Goal: Information Seeking & Learning: Learn about a topic

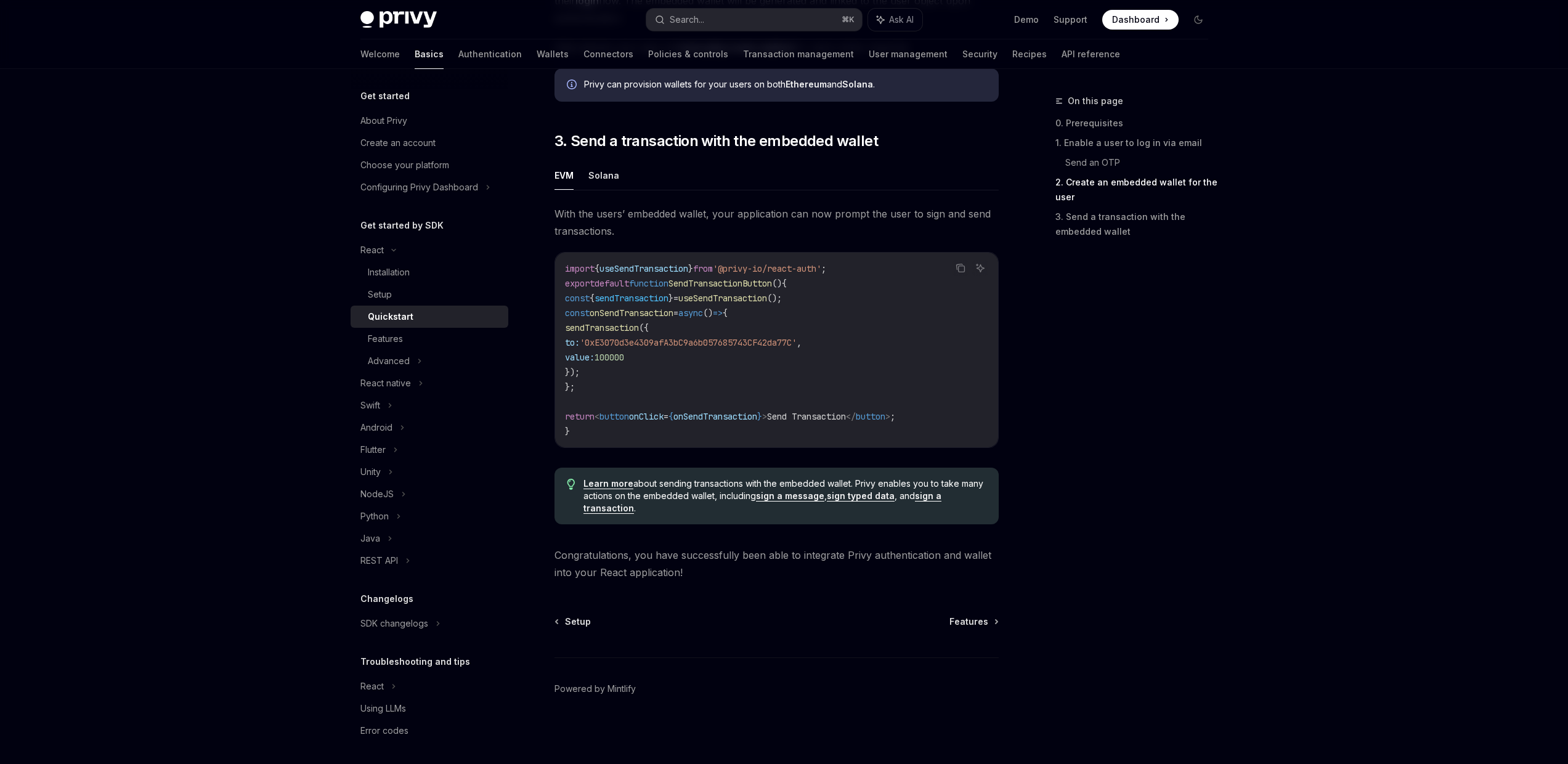
scroll to position [1024, 0]
click at [1108, 226] on link "3. Send a transaction with the embedded wallet" at bounding box center [1136, 224] width 163 height 35
click at [1097, 170] on link "Send an OTP" at bounding box center [1141, 163] width 153 height 20
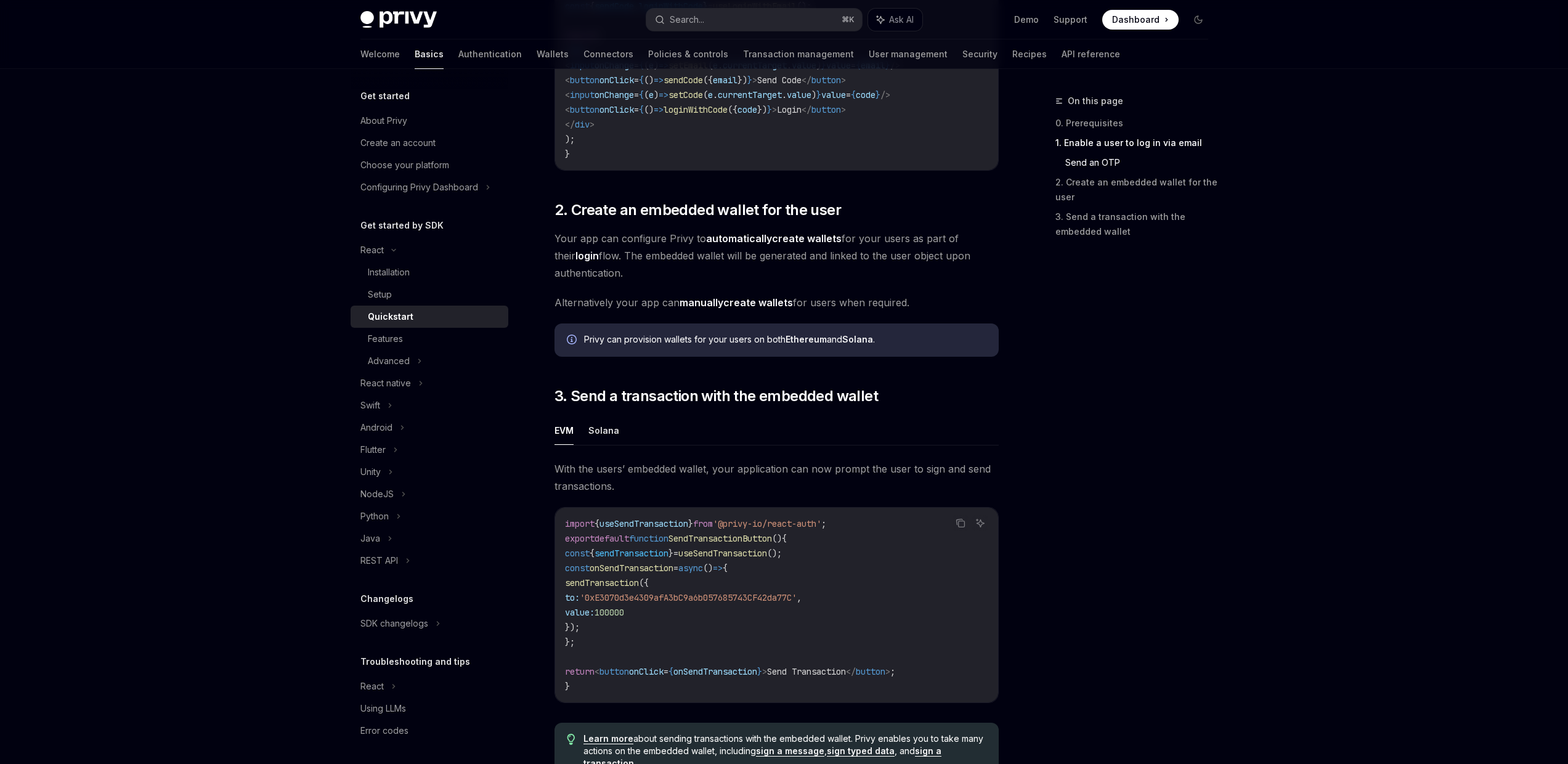
click at [1107, 159] on link "Send an OTP" at bounding box center [1141, 163] width 153 height 20
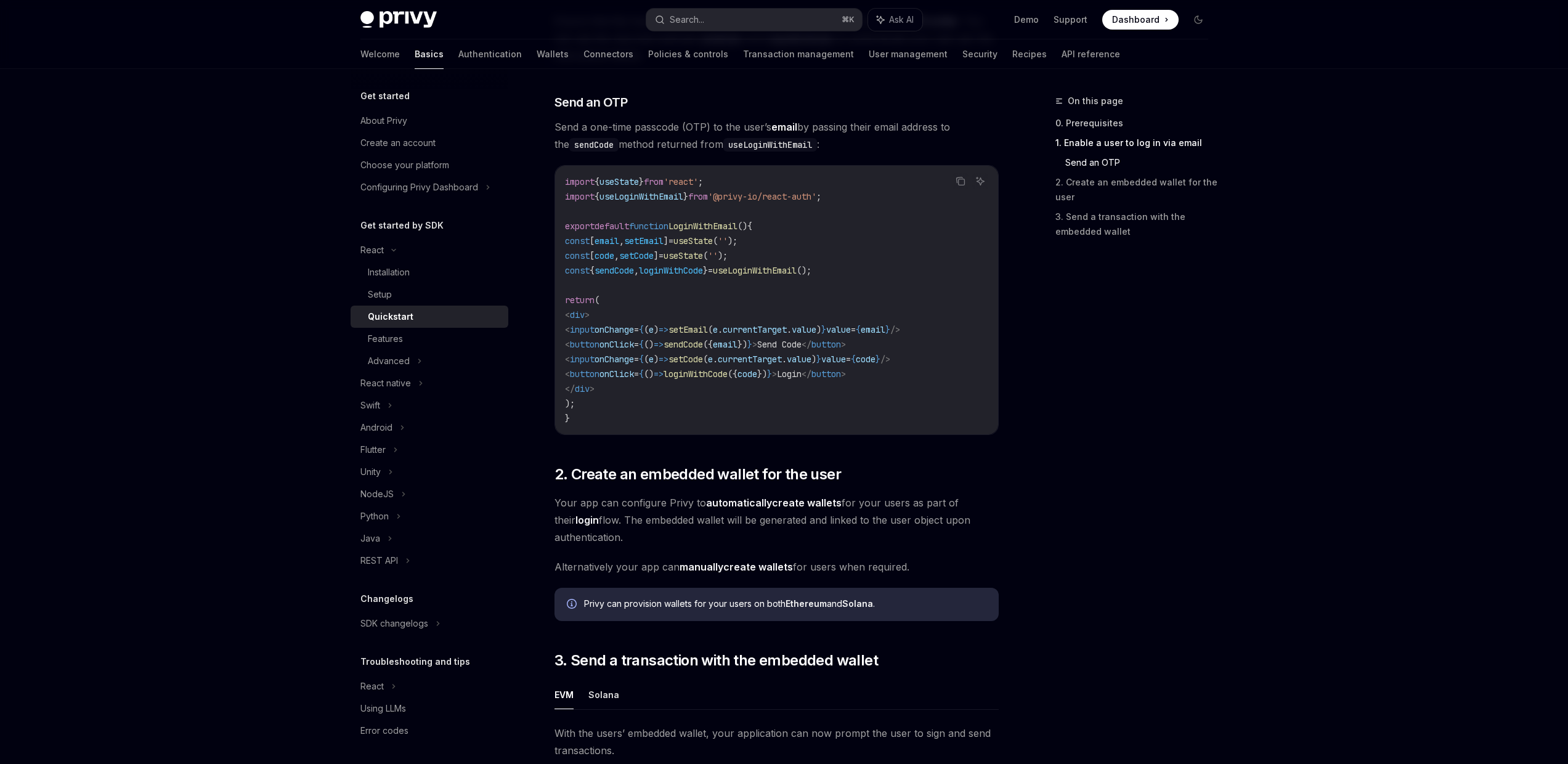
click at [1097, 121] on link "0. Prerequisites" at bounding box center [1136, 123] width 163 height 20
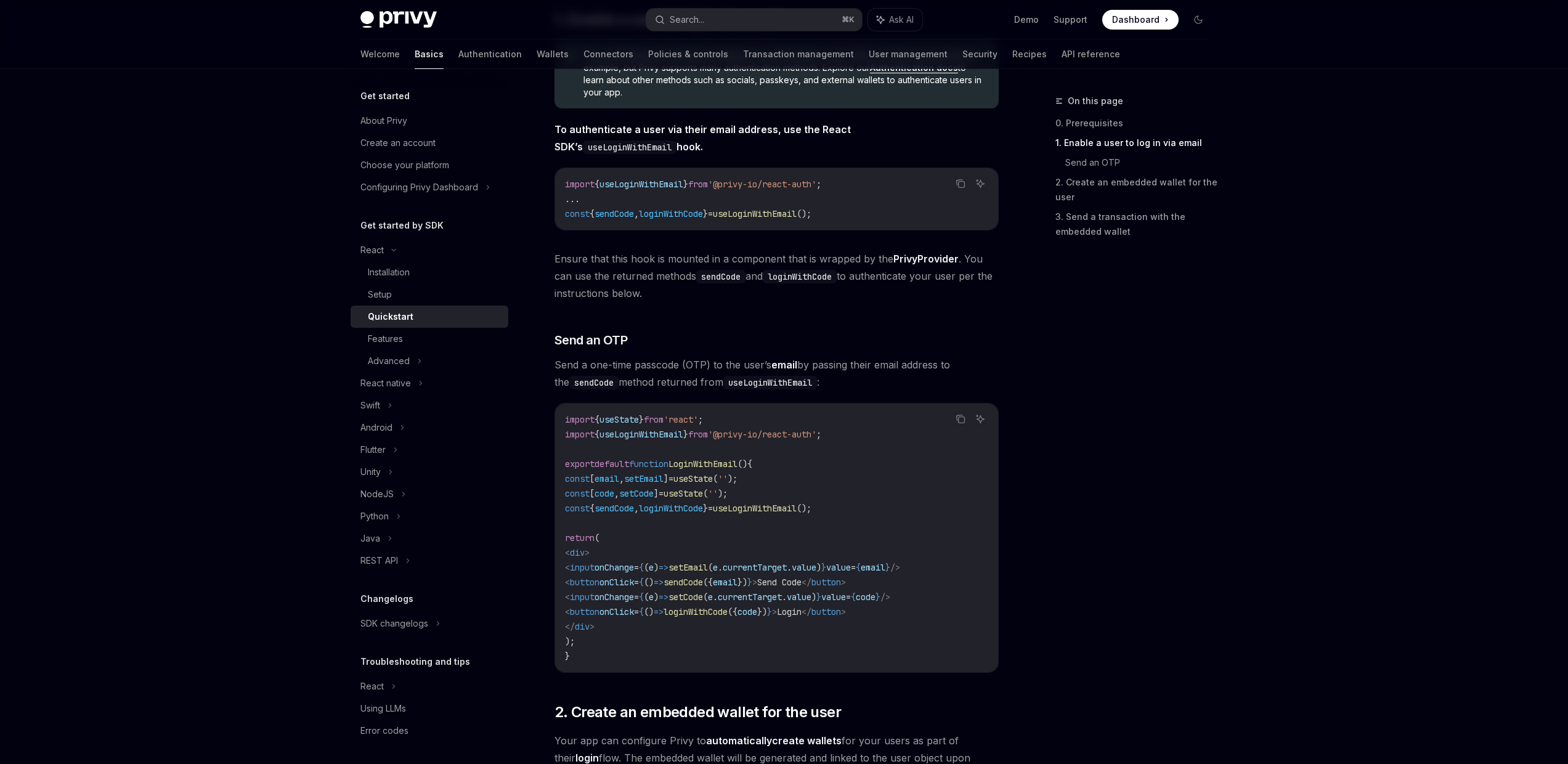
click at [1098, 107] on span "On this page" at bounding box center [1095, 101] width 55 height 15
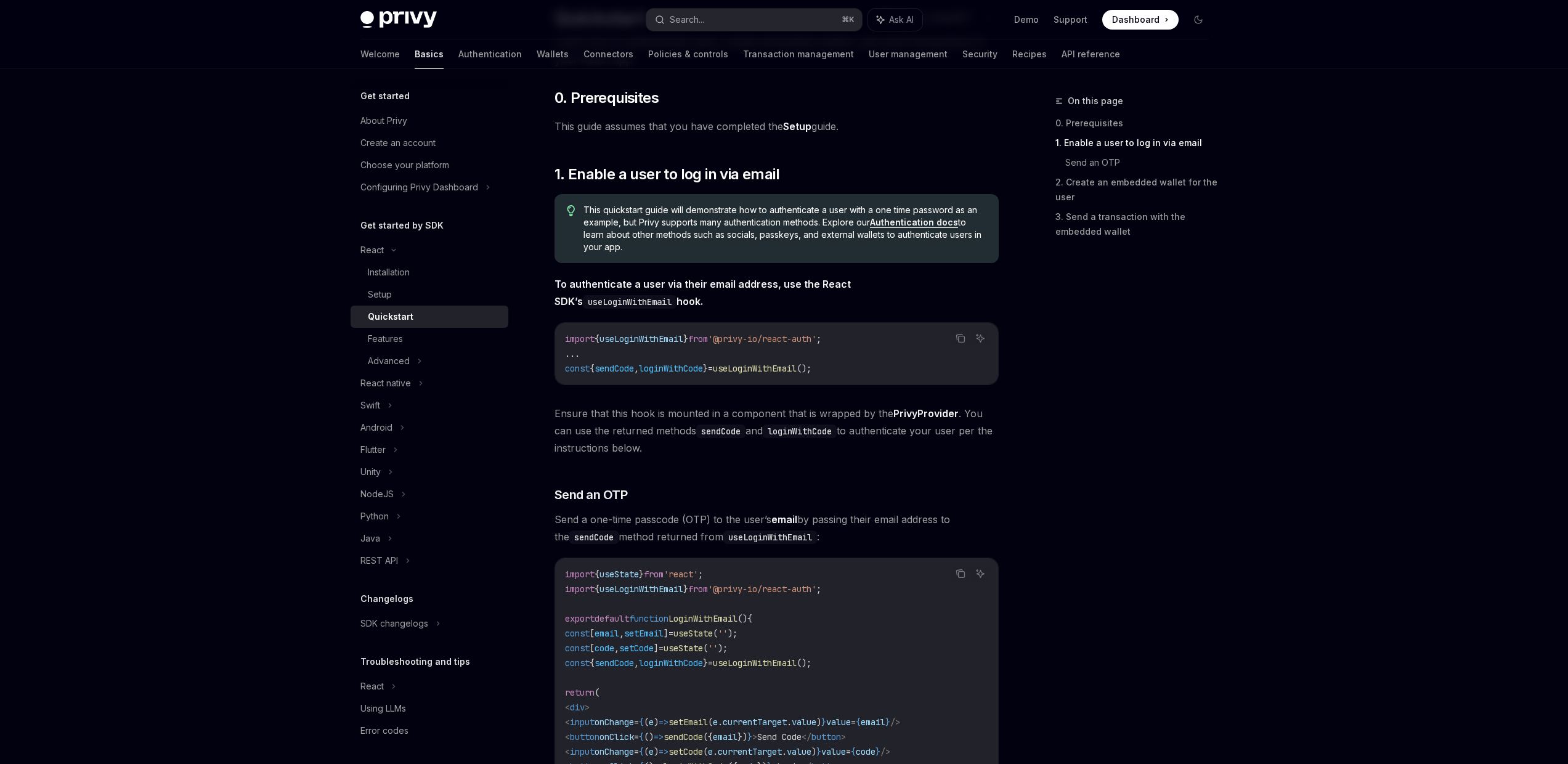
scroll to position [101, 0]
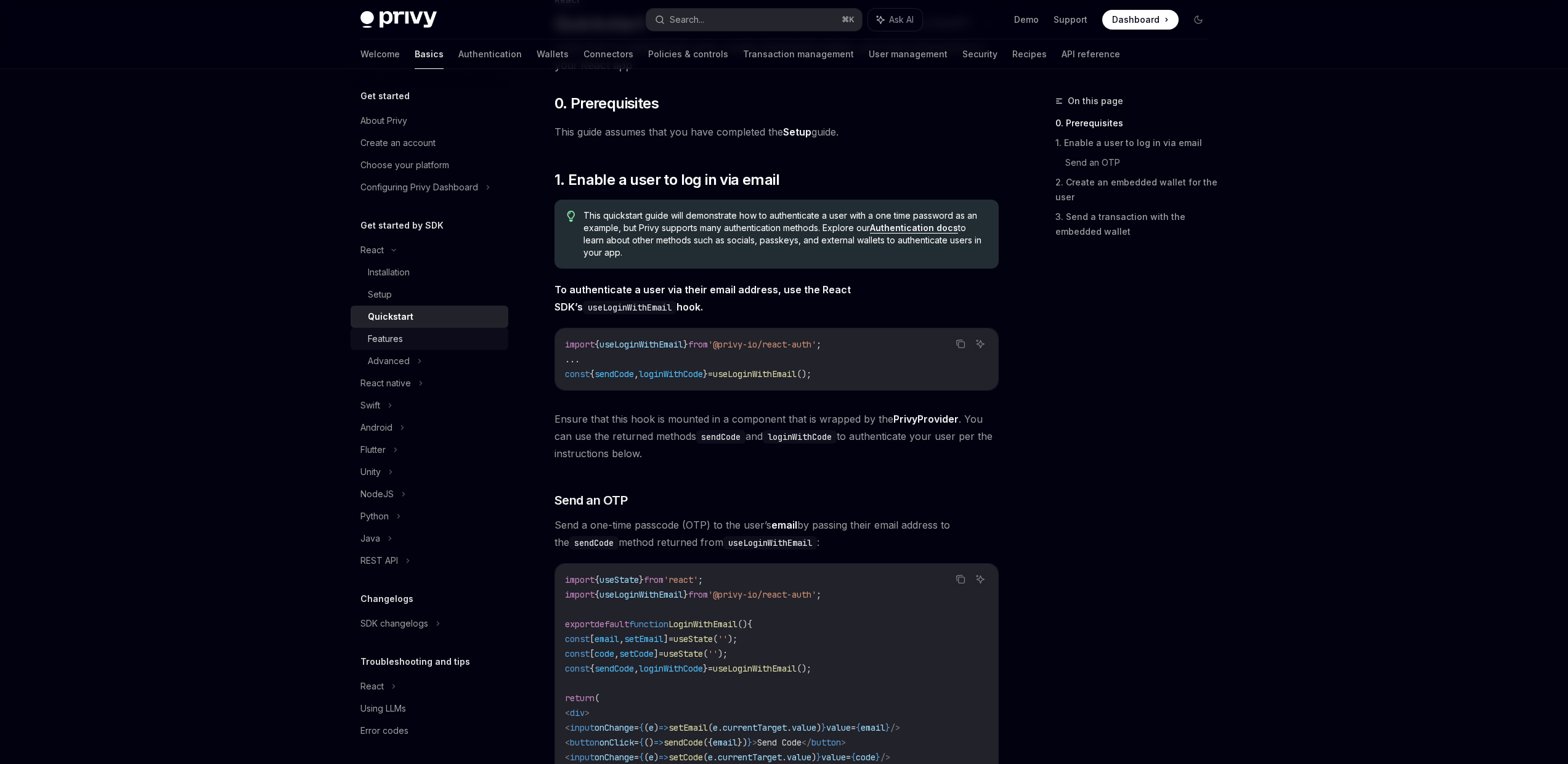
click at [432, 343] on div "Features" at bounding box center [434, 339] width 133 height 15
type textarea "*"
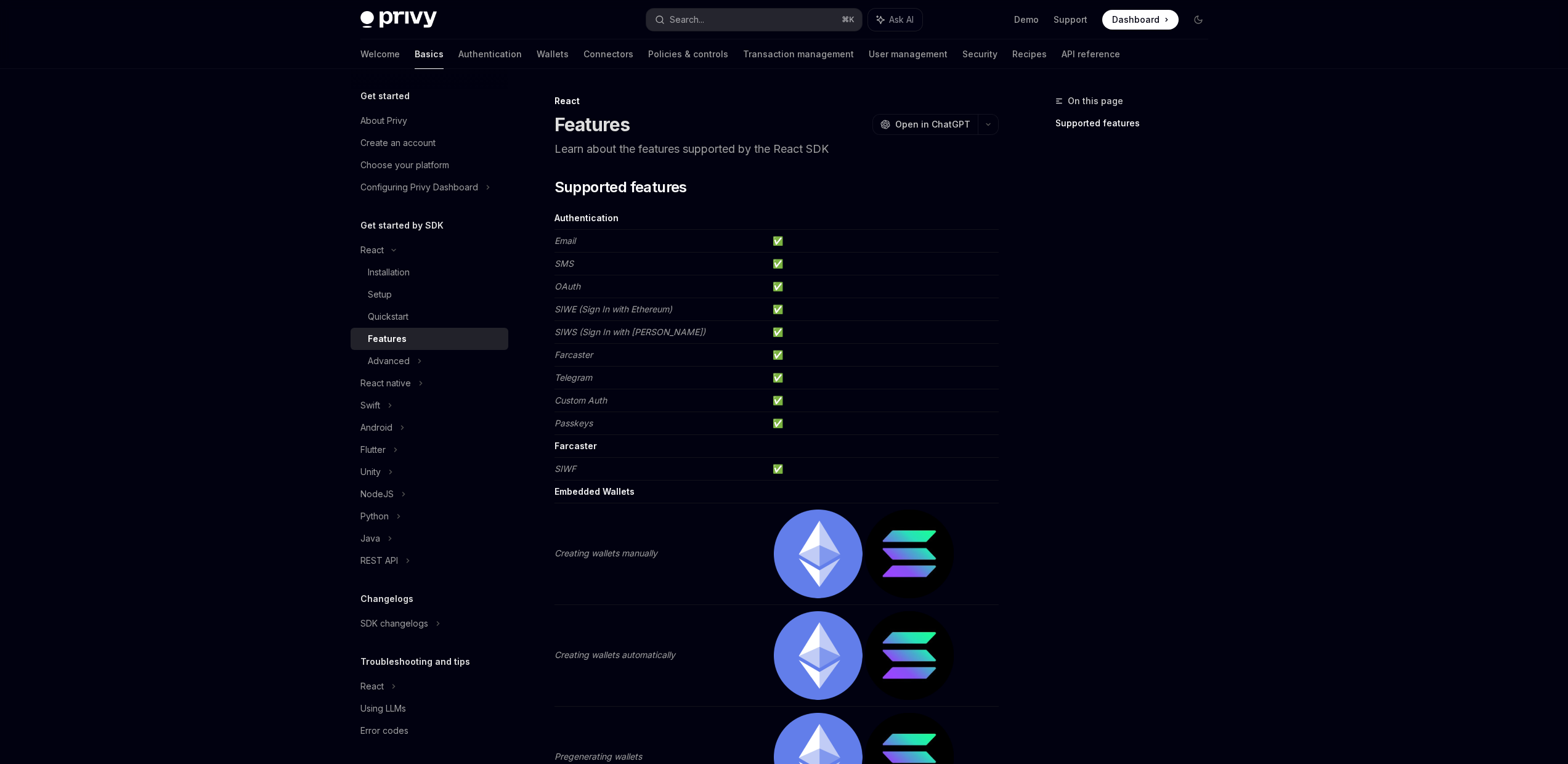
click at [404, 99] on h5 "Get started" at bounding box center [385, 96] width 50 height 15
click at [1140, 209] on div "On this page Supported features" at bounding box center [1124, 429] width 187 height 670
click at [995, 120] on button "button" at bounding box center [988, 125] width 21 height 21
